Goal: Check status: Check status

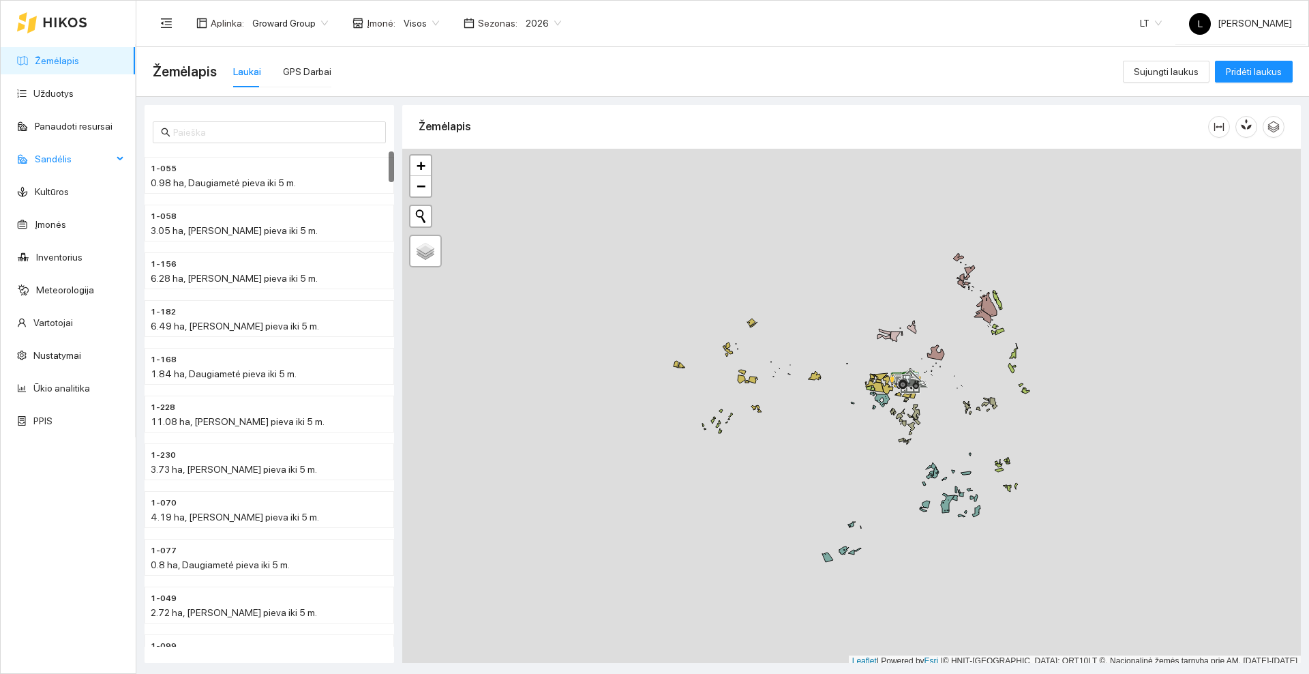
click at [82, 162] on span "Sandėlis" at bounding box center [74, 158] width 78 height 27
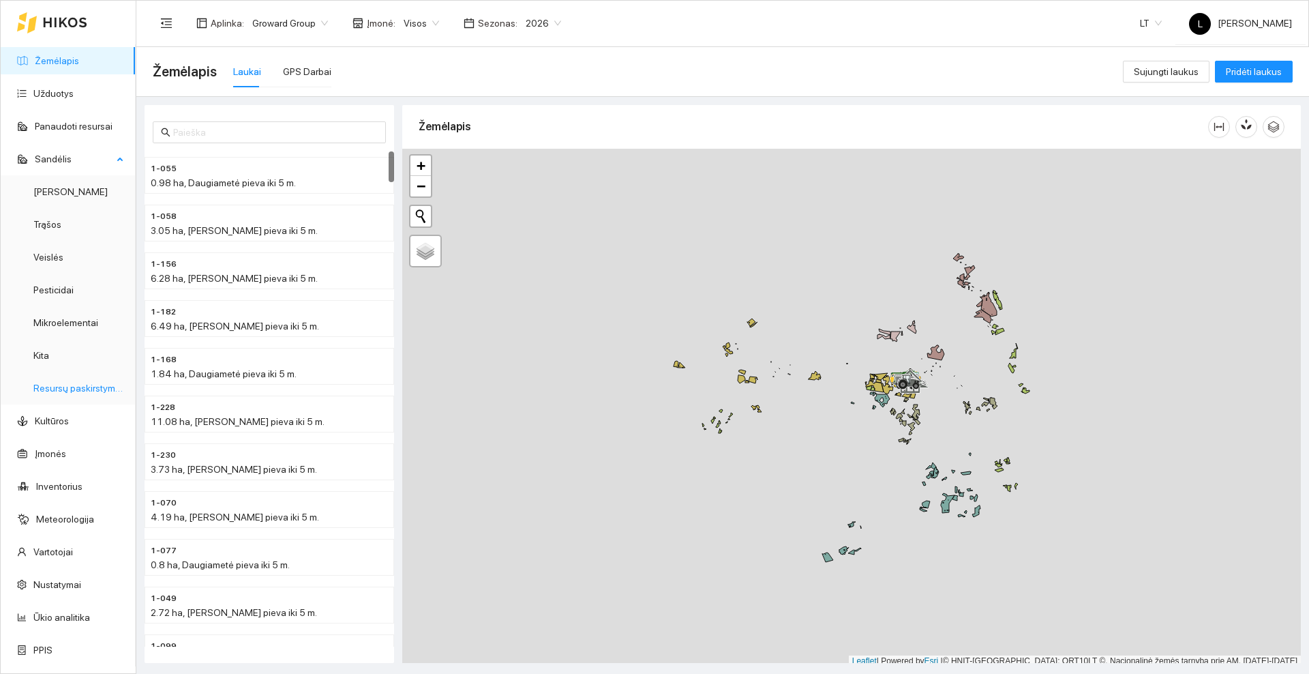
click at [78, 391] on link "Resursų paskirstymas" at bounding box center [79, 387] width 92 height 11
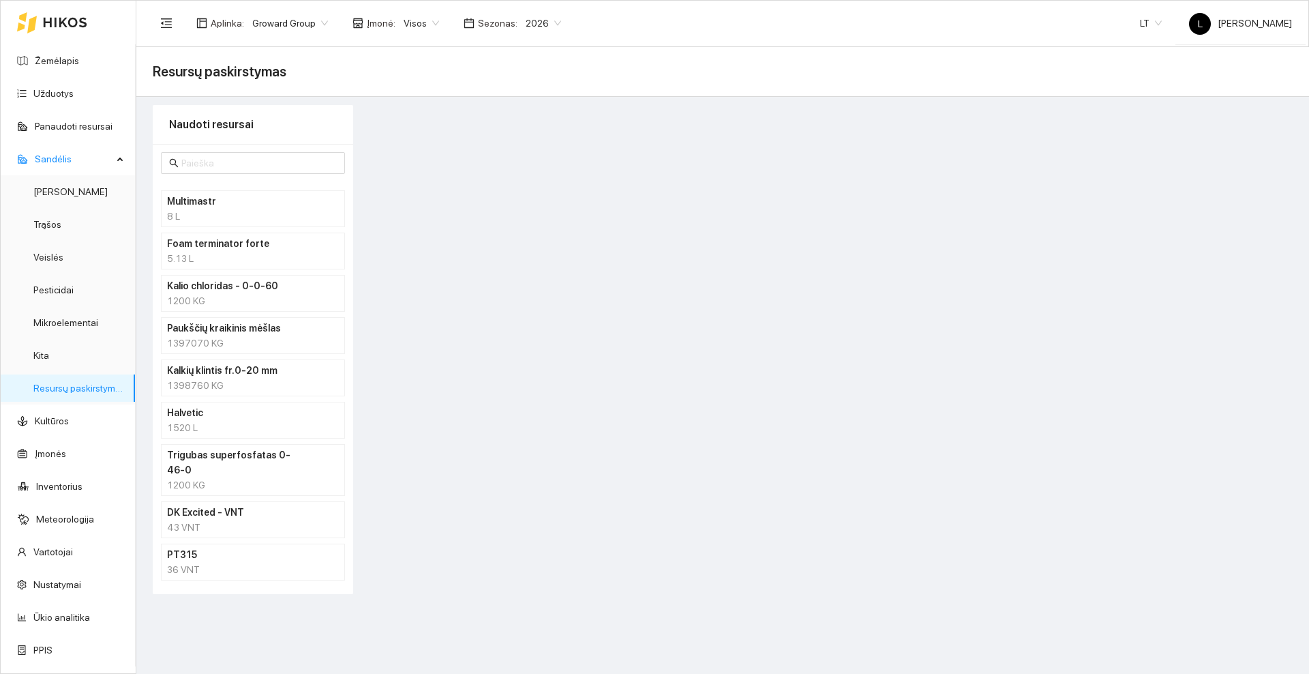
click at [295, 416] on h4 "Halvetic" at bounding box center [235, 412] width 136 height 15
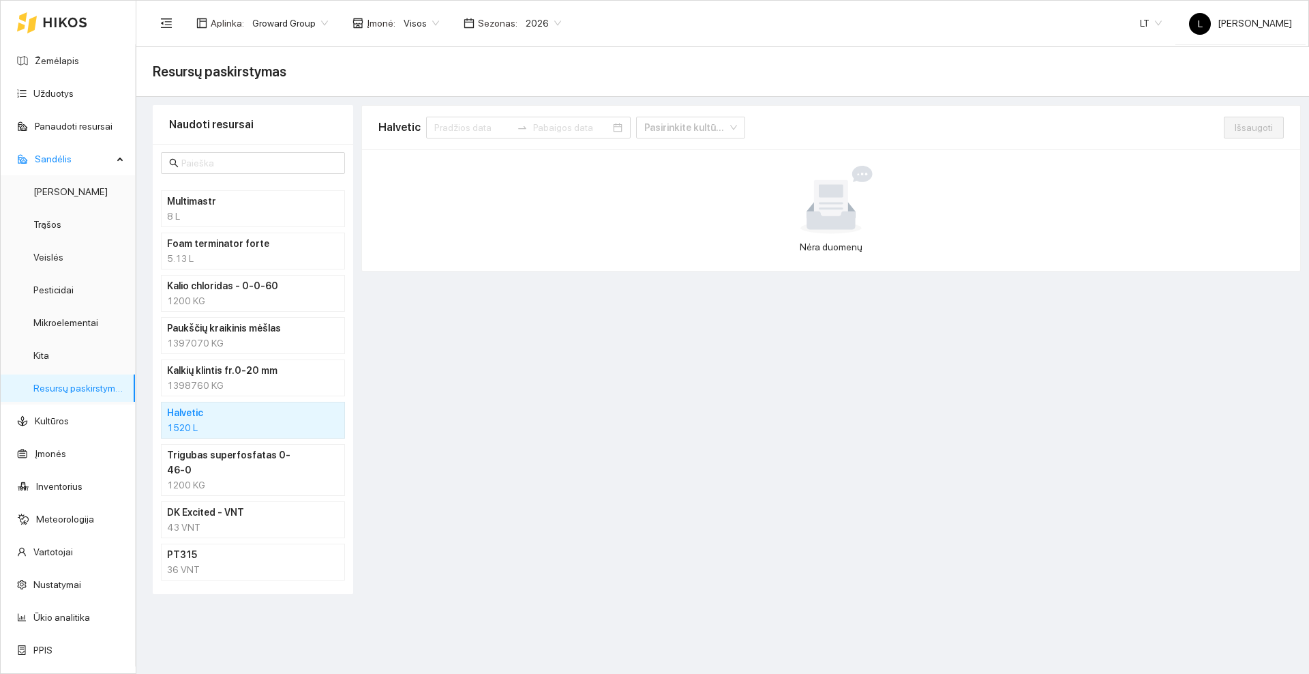
click at [232, 417] on h4 "Halvetic" at bounding box center [235, 412] width 136 height 15
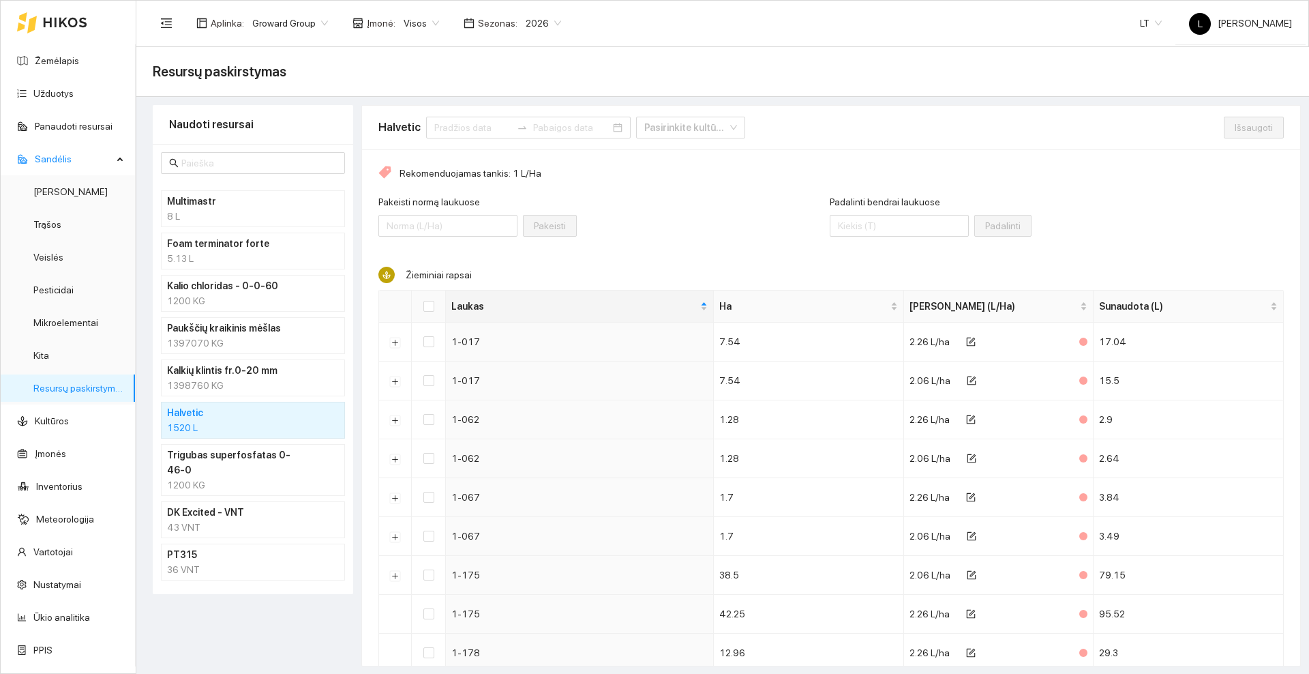
scroll to position [1, 0]
click at [112, 159] on span "Sandėlis" at bounding box center [74, 158] width 78 height 27
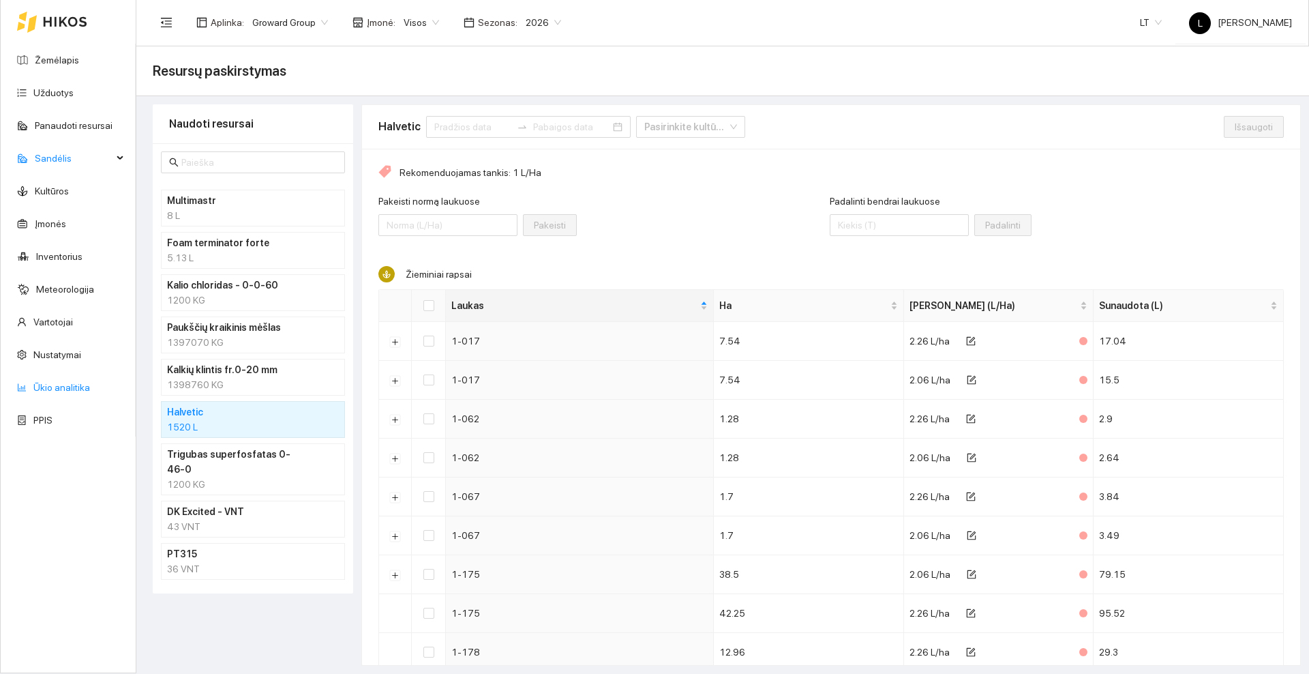
click at [59, 387] on link "Ūkio analitika" at bounding box center [61, 387] width 57 height 11
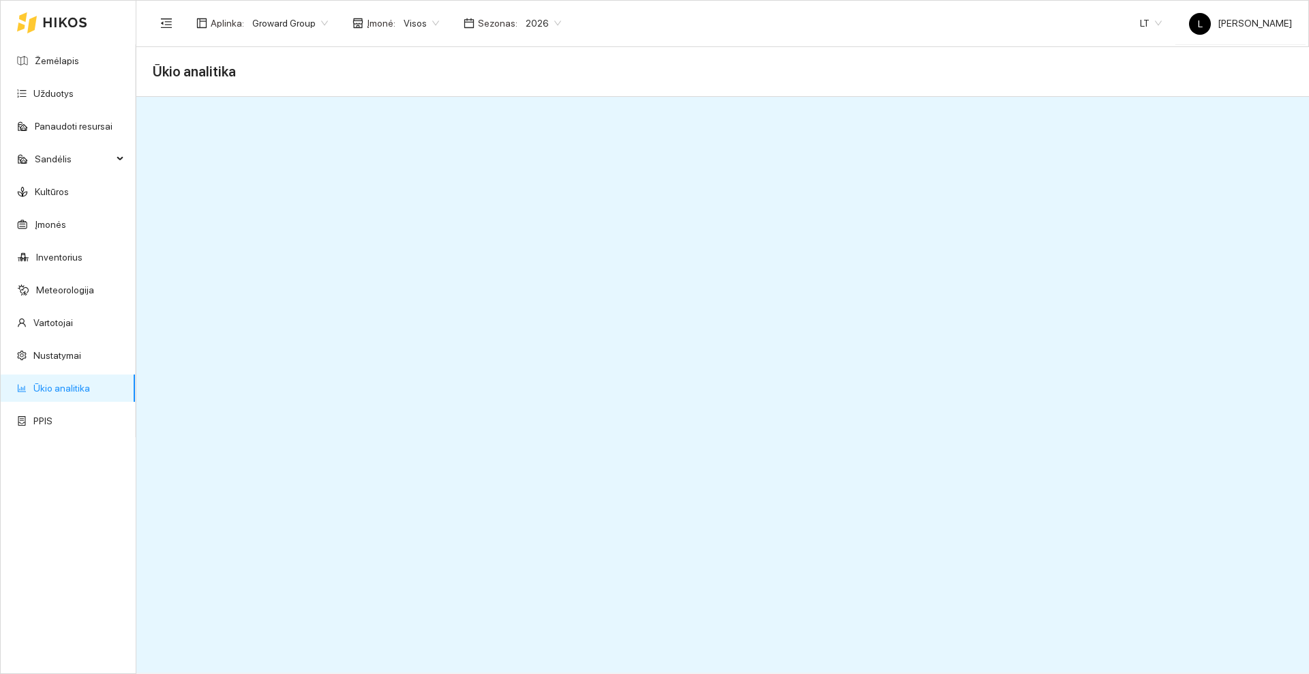
click at [71, 19] on icon at bounding box center [65, 22] width 44 height 11
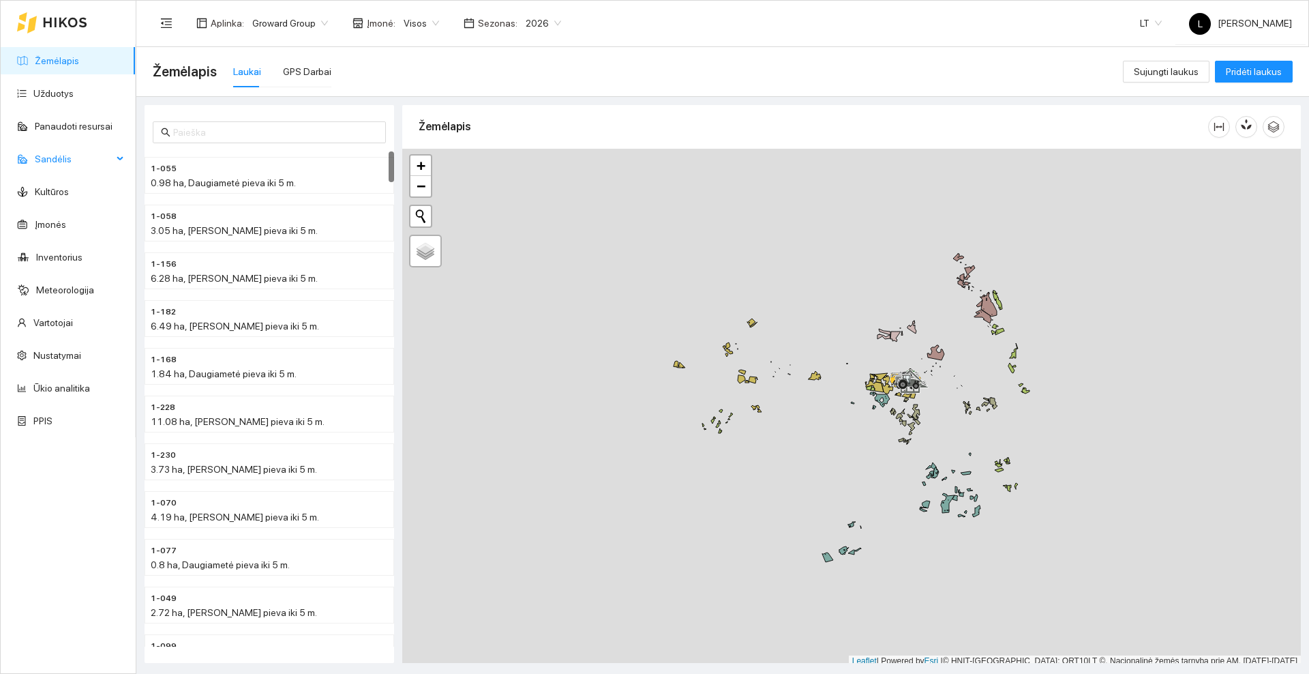
click at [67, 159] on span "Sandėlis" at bounding box center [74, 158] width 78 height 27
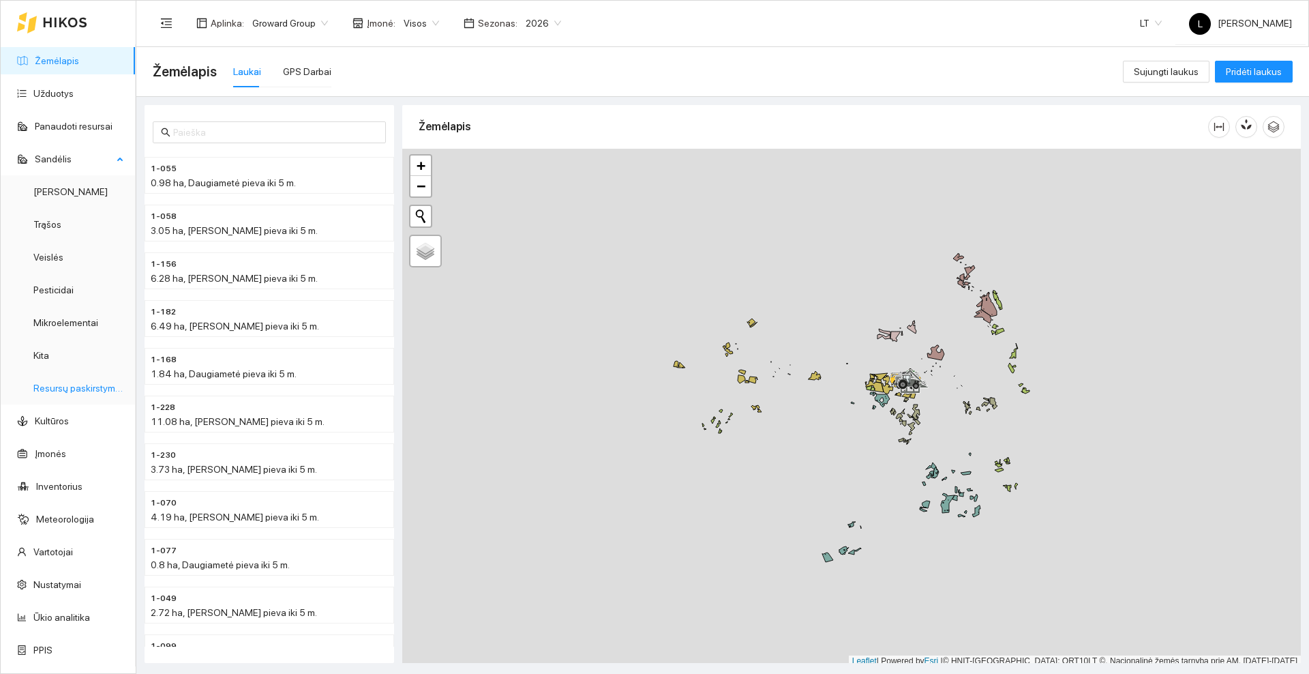
click at [85, 390] on link "Resursų paskirstymas" at bounding box center [79, 387] width 92 height 11
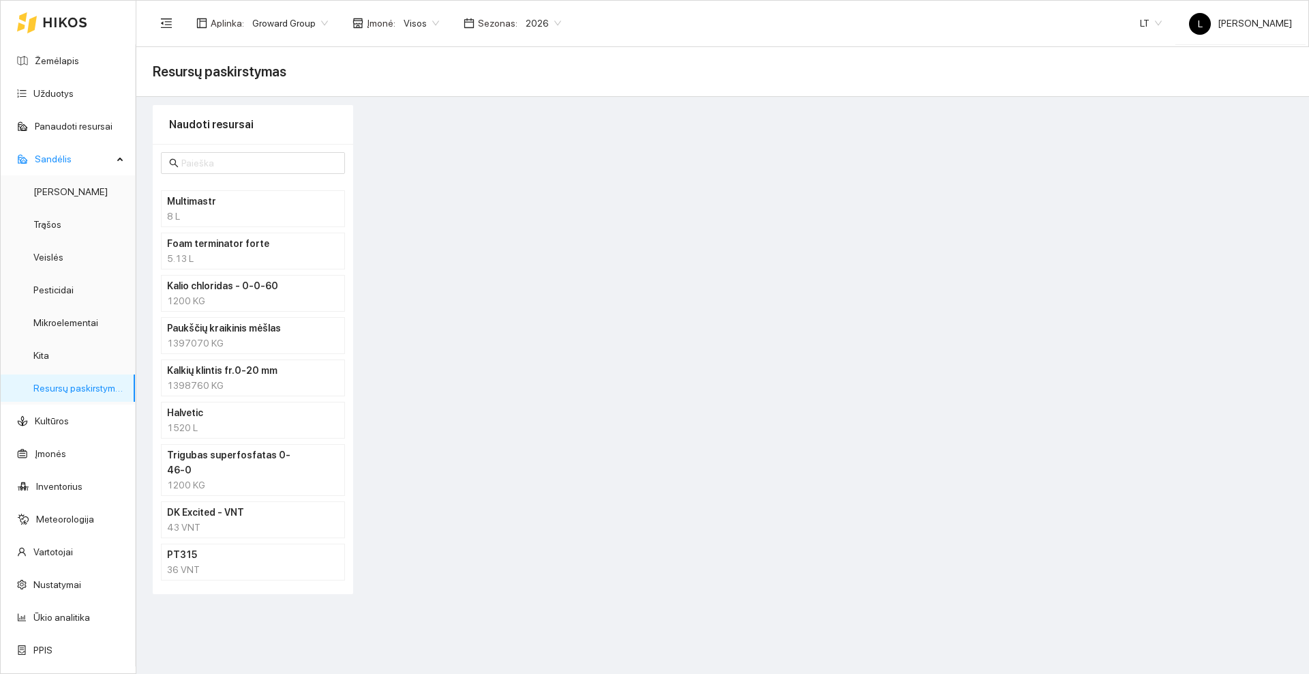
click at [230, 410] on h4 "Halvetic" at bounding box center [235, 412] width 136 height 15
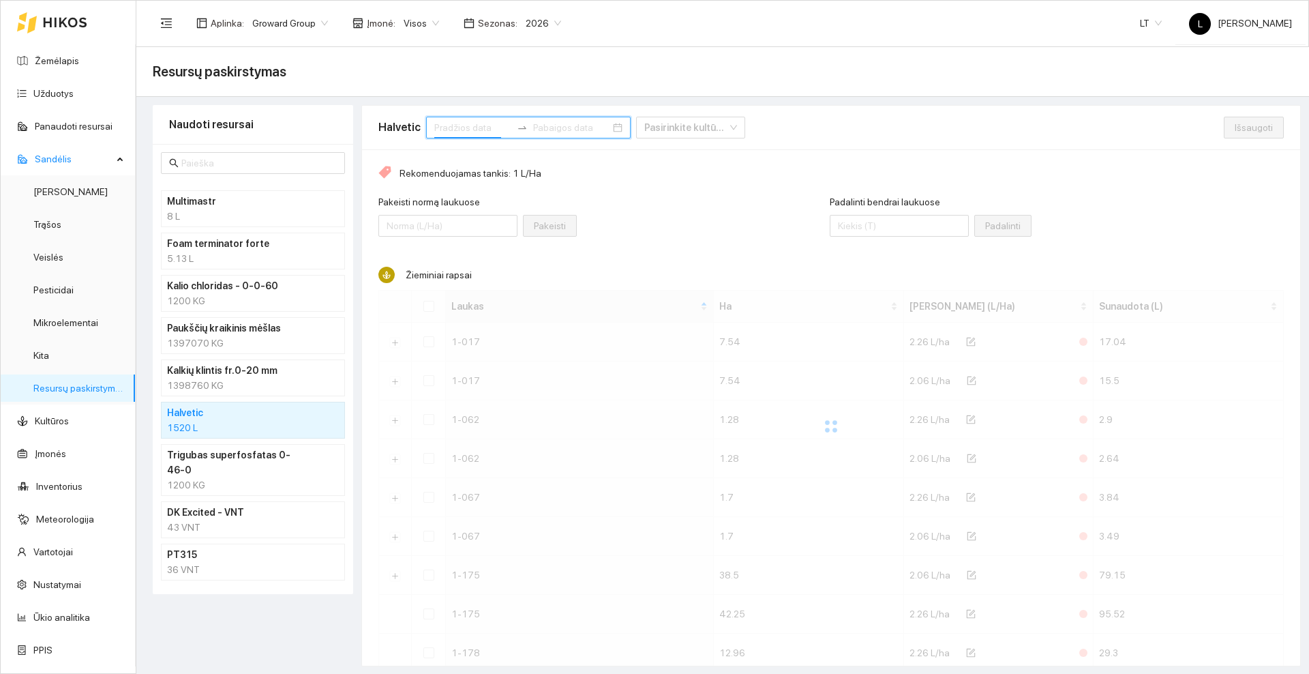
click at [494, 128] on input at bounding box center [472, 127] width 77 height 15
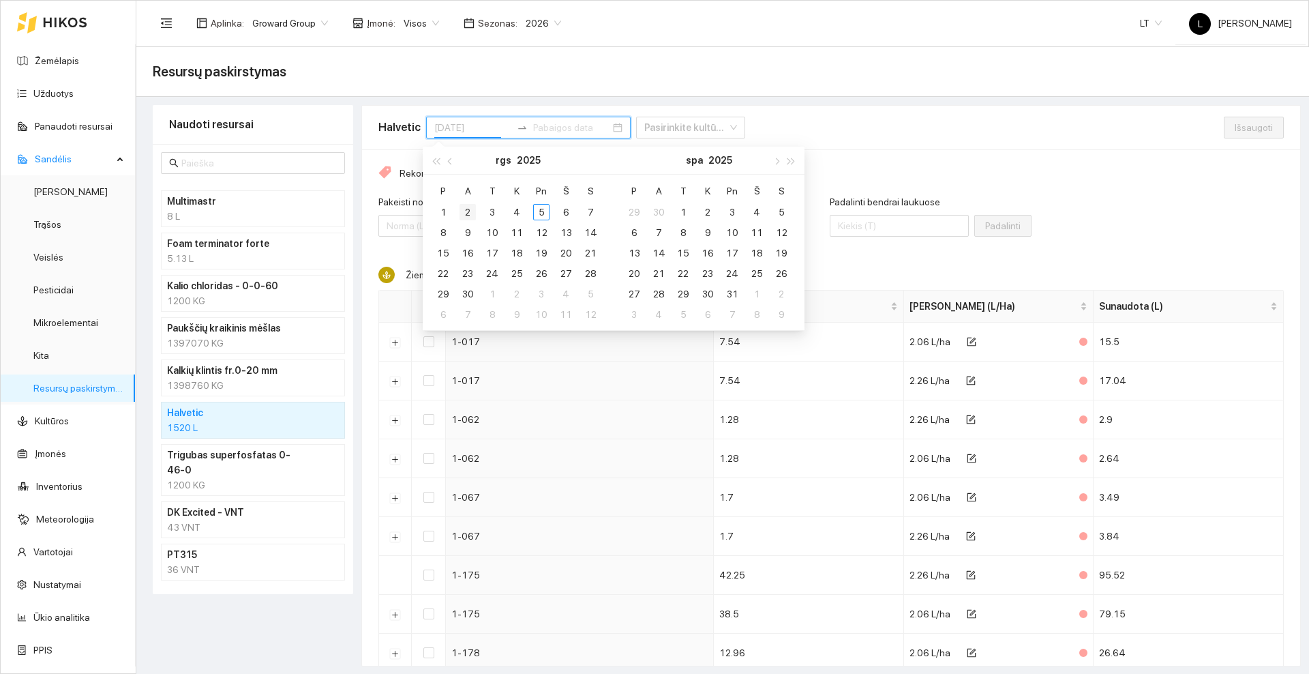
type input "[DATE]"
click at [454, 162] on button "button" at bounding box center [450, 160] width 15 height 27
type input "[DATE]"
click at [538, 213] on div "1" at bounding box center [541, 212] width 16 height 16
type input "[DATE]"
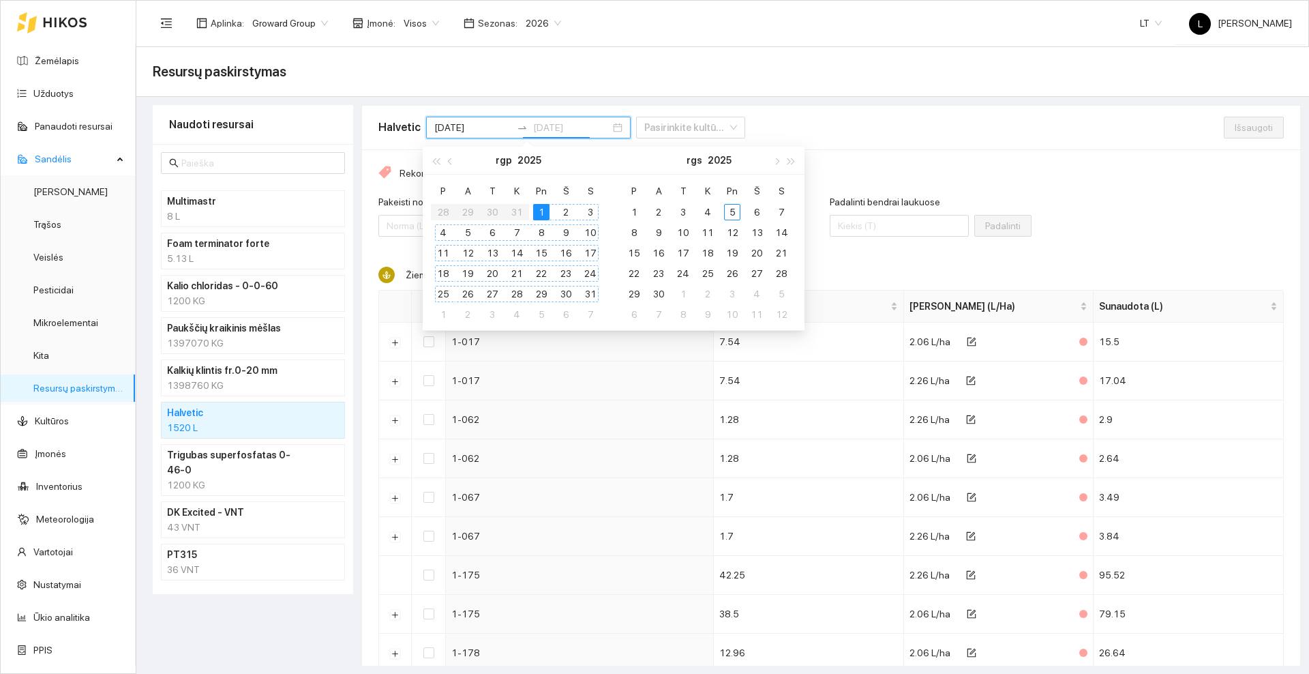
click at [590, 290] on div "31" at bounding box center [590, 294] width 16 height 16
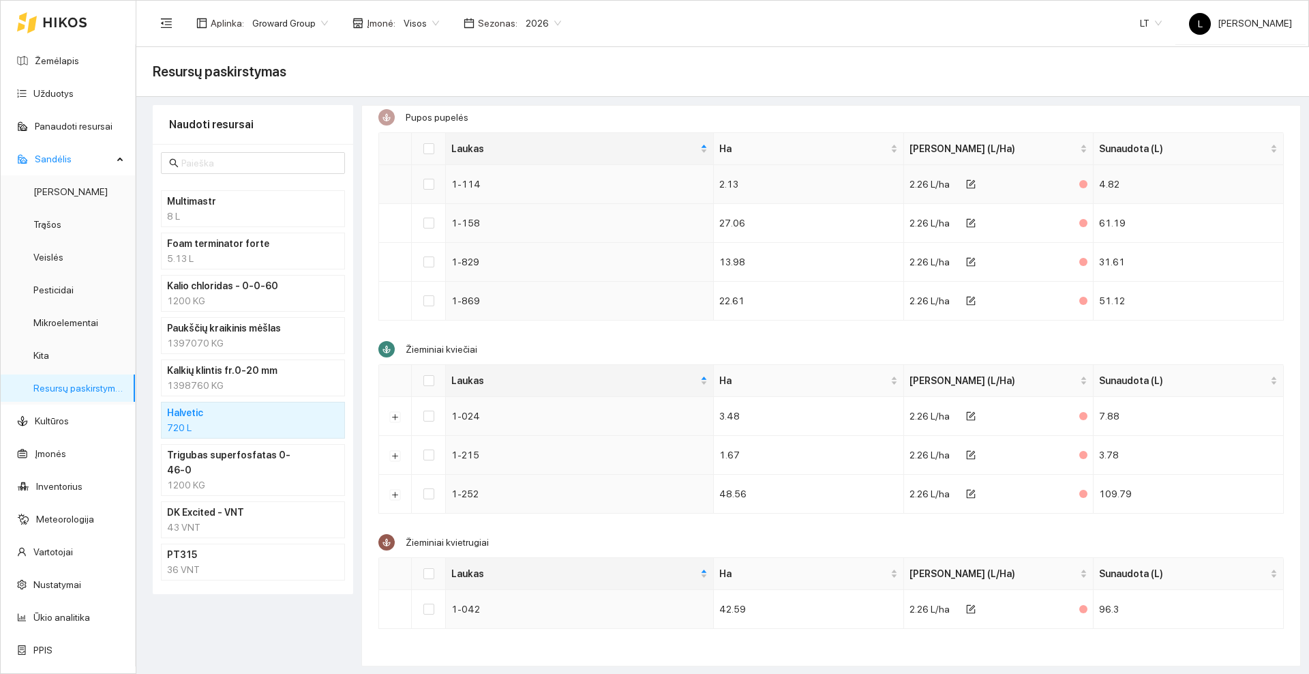
scroll to position [1, 0]
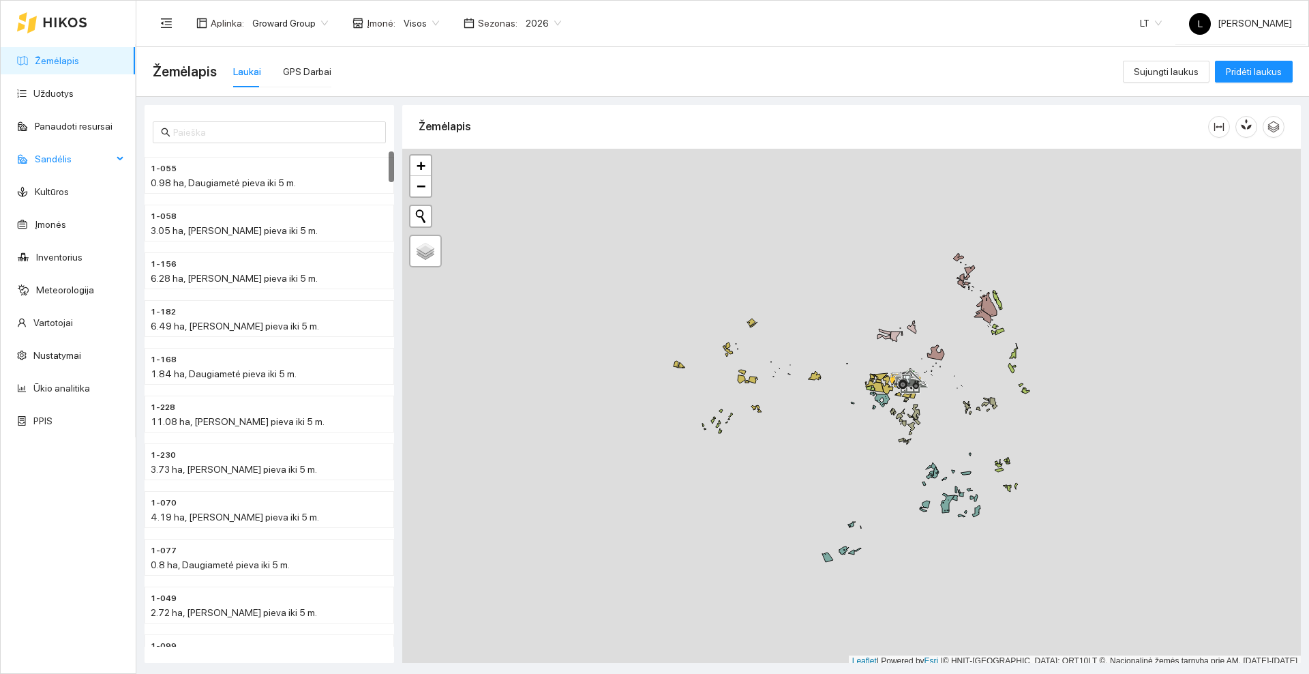
click at [74, 159] on span "Sandėlis" at bounding box center [74, 158] width 78 height 27
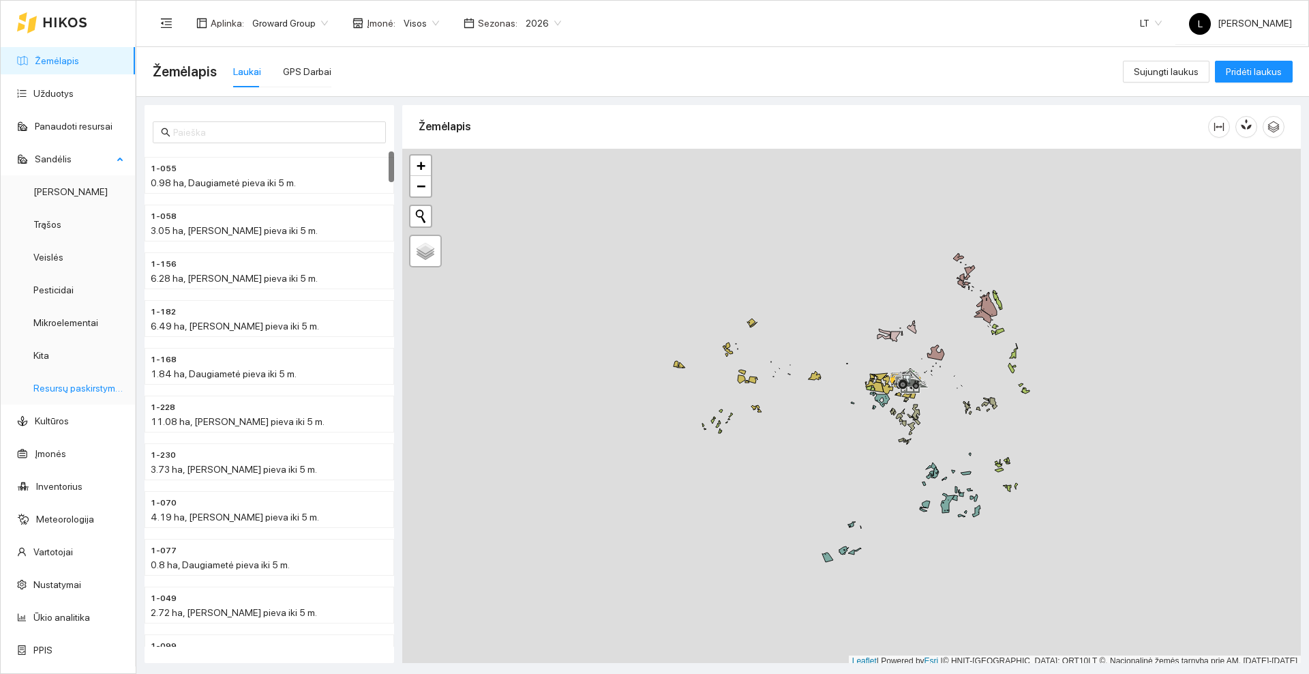
click at [79, 390] on link "Resursų paskirstymas" at bounding box center [79, 387] width 92 height 11
